Goal: Transaction & Acquisition: Purchase product/service

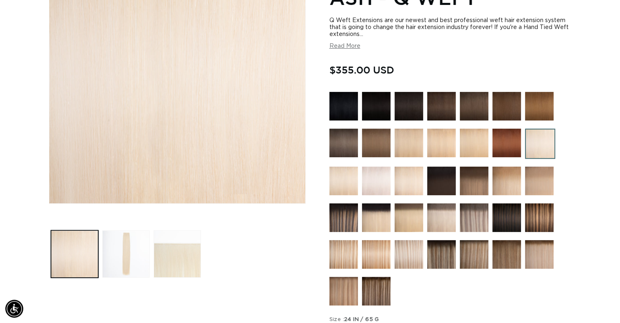
scroll to position [0, 562]
click at [540, 56] on section "60A Most Platinum Ash - Q Weft Q Weft Extensions are our newest and best profes…" at bounding box center [451, 234] width 242 height 552
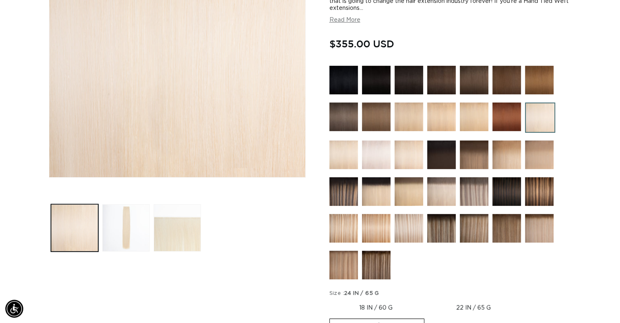
scroll to position [204, 0]
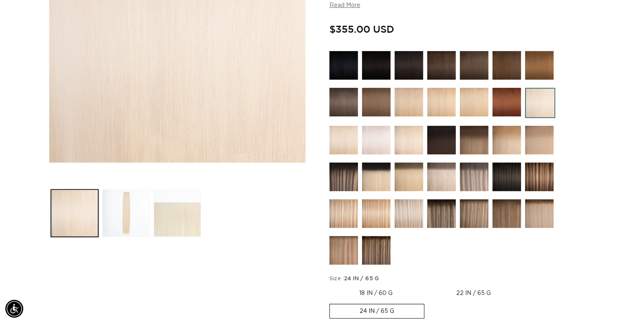
click at [387, 288] on label "18 IN / 60 G Variant sold out or unavailable" at bounding box center [376, 293] width 93 height 14
click at [332, 285] on input "18 IN / 60 G Variant sold out or unavailable" at bounding box center [332, 284] width 0 height 0
radio input "true"
click at [521, 254] on div at bounding box center [451, 159] width 242 height 217
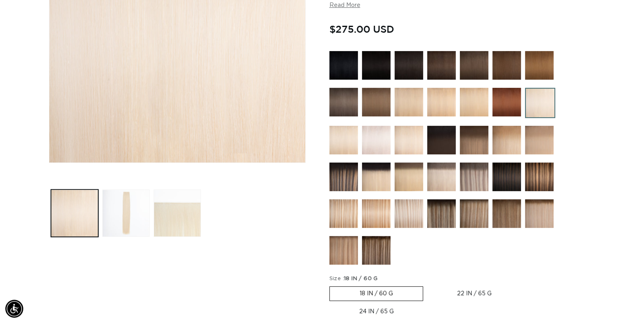
click at [479, 287] on label "22 IN / 65 G Variant sold out or unavailable" at bounding box center [474, 293] width 94 height 14
click at [428, 285] on input "22 IN / 65 G Variant sold out or unavailable" at bounding box center [427, 284] width 0 height 0
radio input "true"
